Goal: Information Seeking & Learning: Learn about a topic

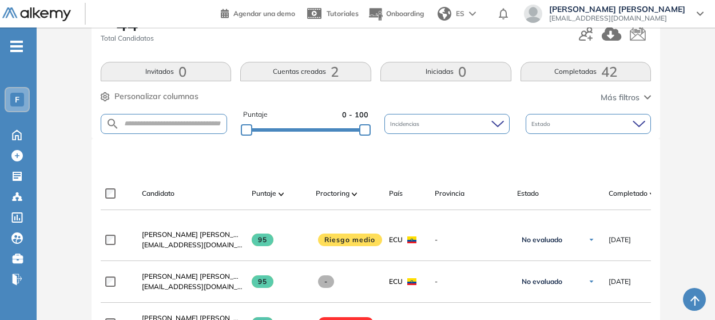
scroll to position [70, 0]
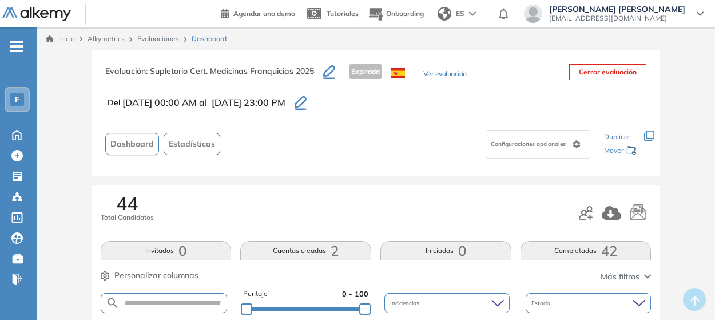
click at [141, 38] on link "Evaluaciones" at bounding box center [158, 38] width 42 height 9
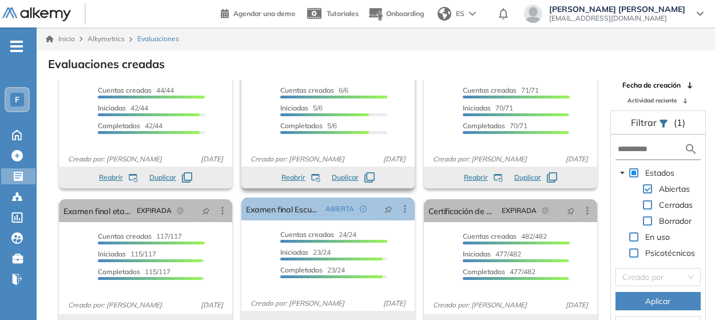
scroll to position [35, 0]
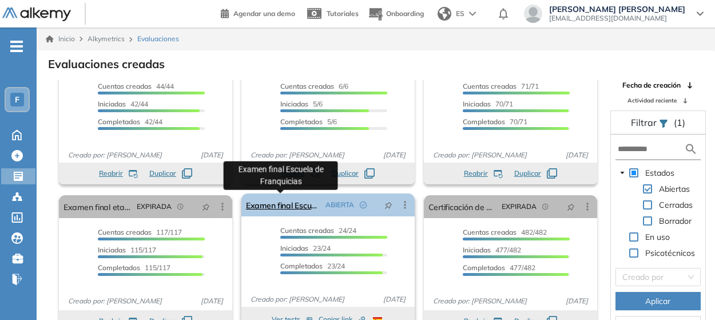
click at [273, 204] on link "Examen final Escuela de Franquicias" at bounding box center [283, 204] width 75 height 23
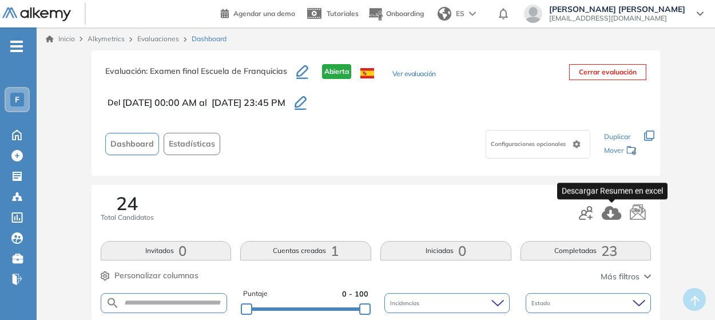
click at [620, 216] on icon "button" at bounding box center [610, 213] width 19 height 14
